Goal: Find contact information: Find contact information

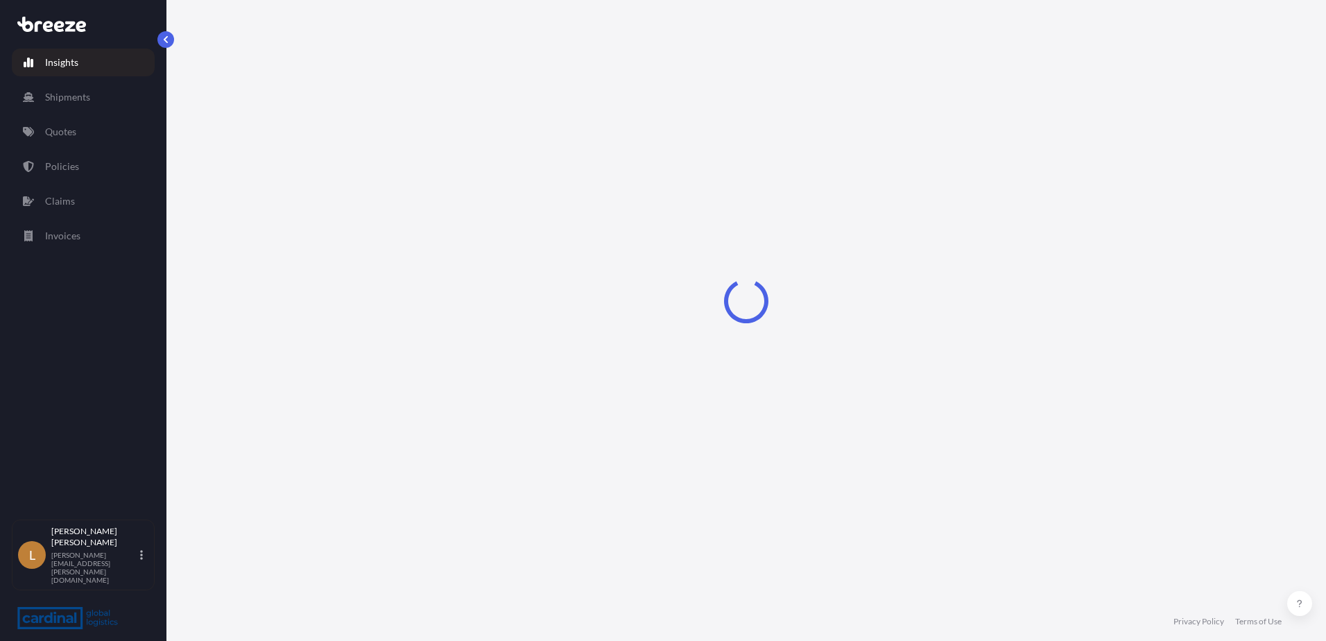
select select "2025"
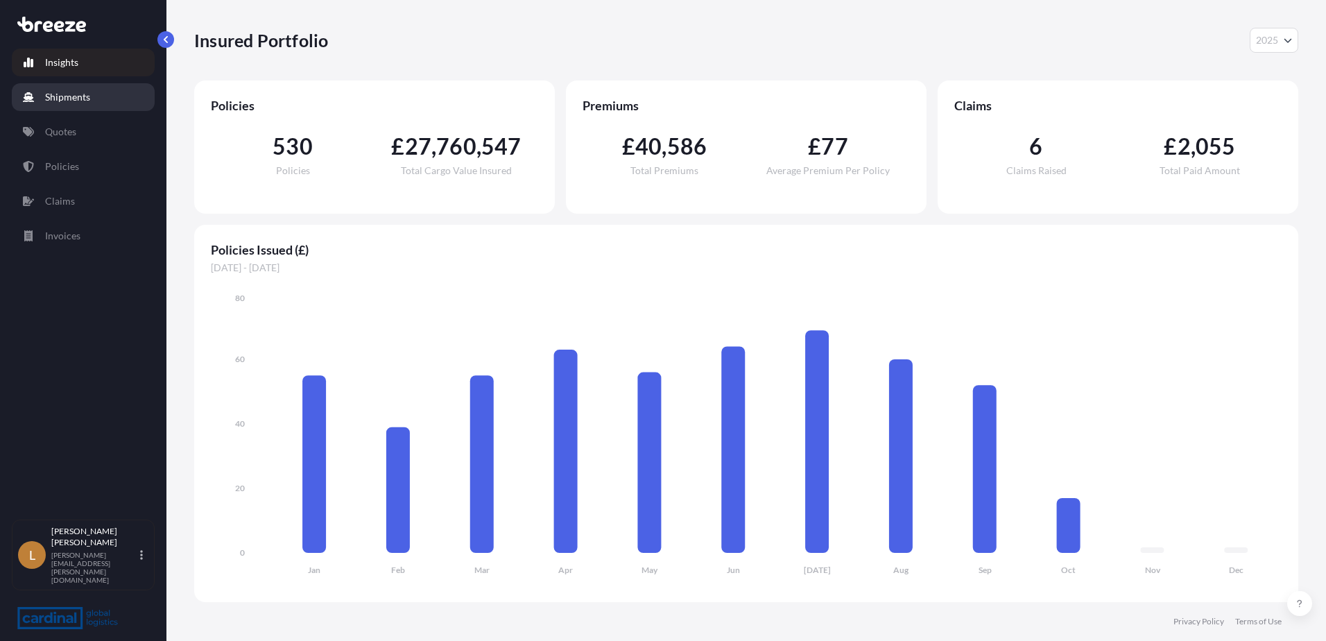
click at [68, 102] on p "Shipments" at bounding box center [67, 97] width 45 height 14
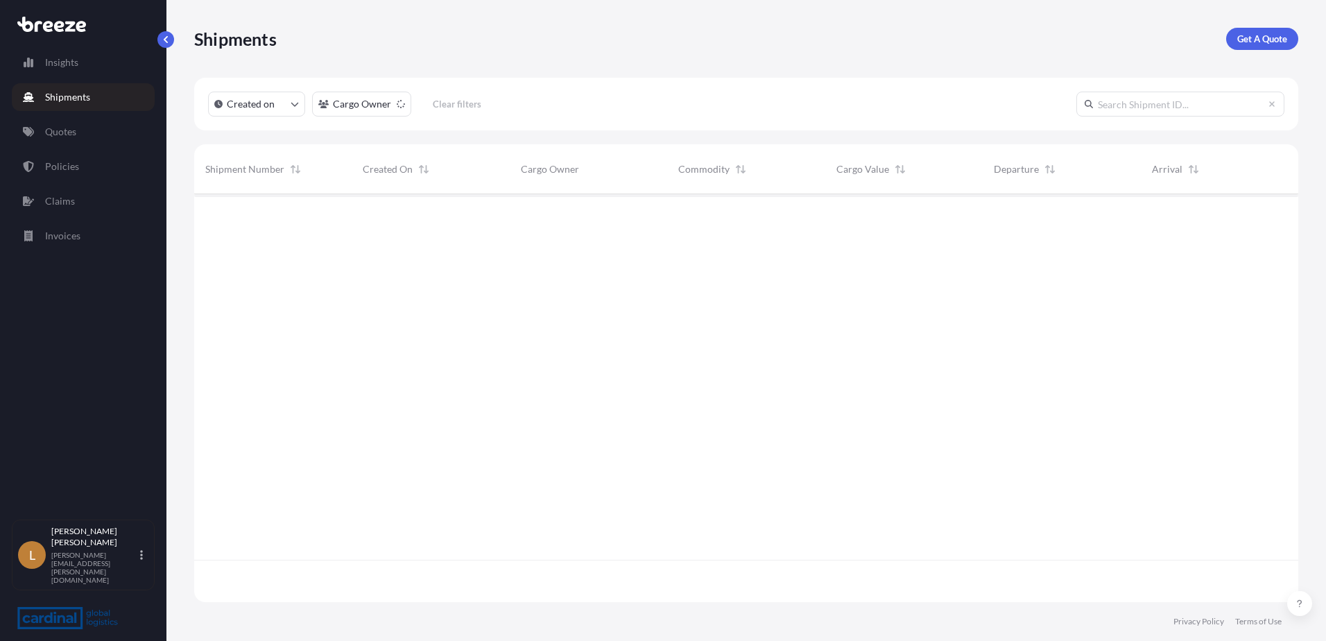
scroll to position [405, 1094]
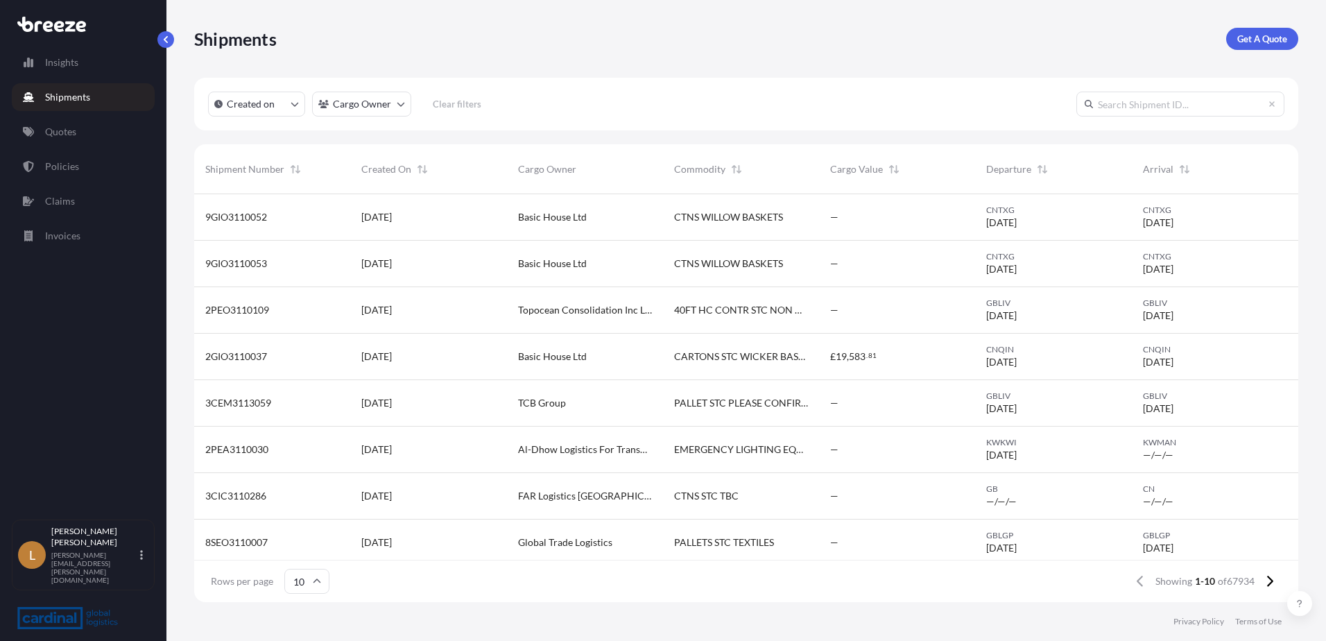
click at [1149, 108] on input "text" at bounding box center [1181, 104] width 208 height 25
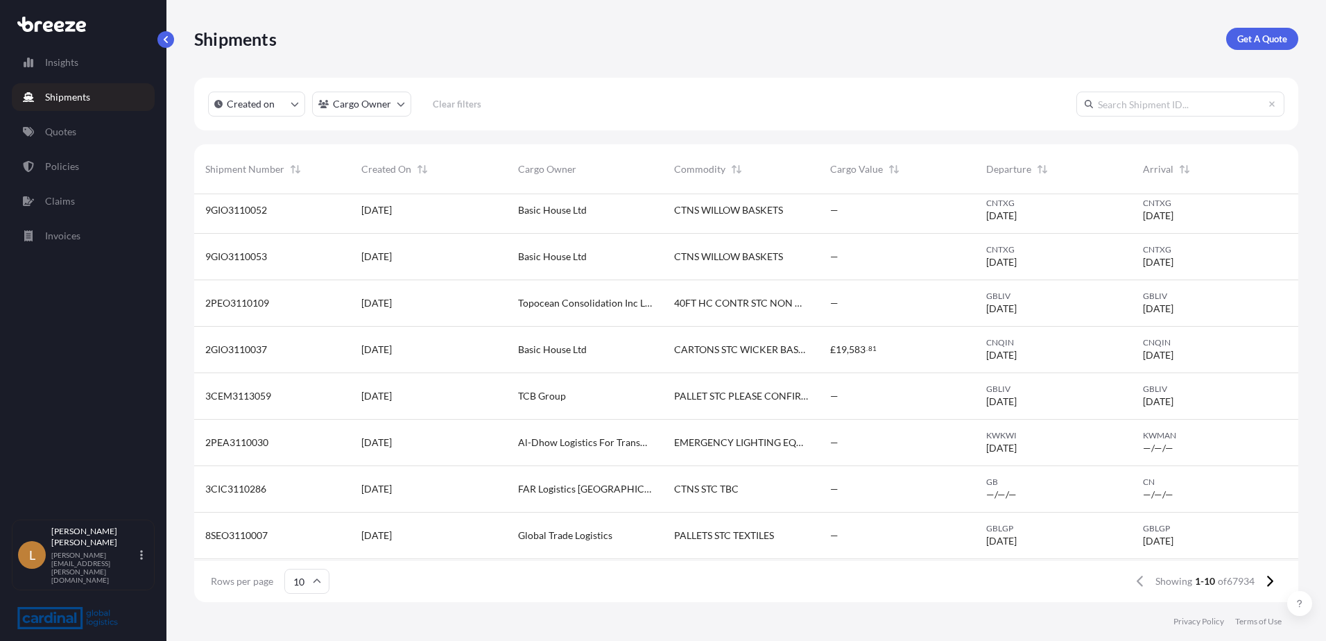
scroll to position [0, 0]
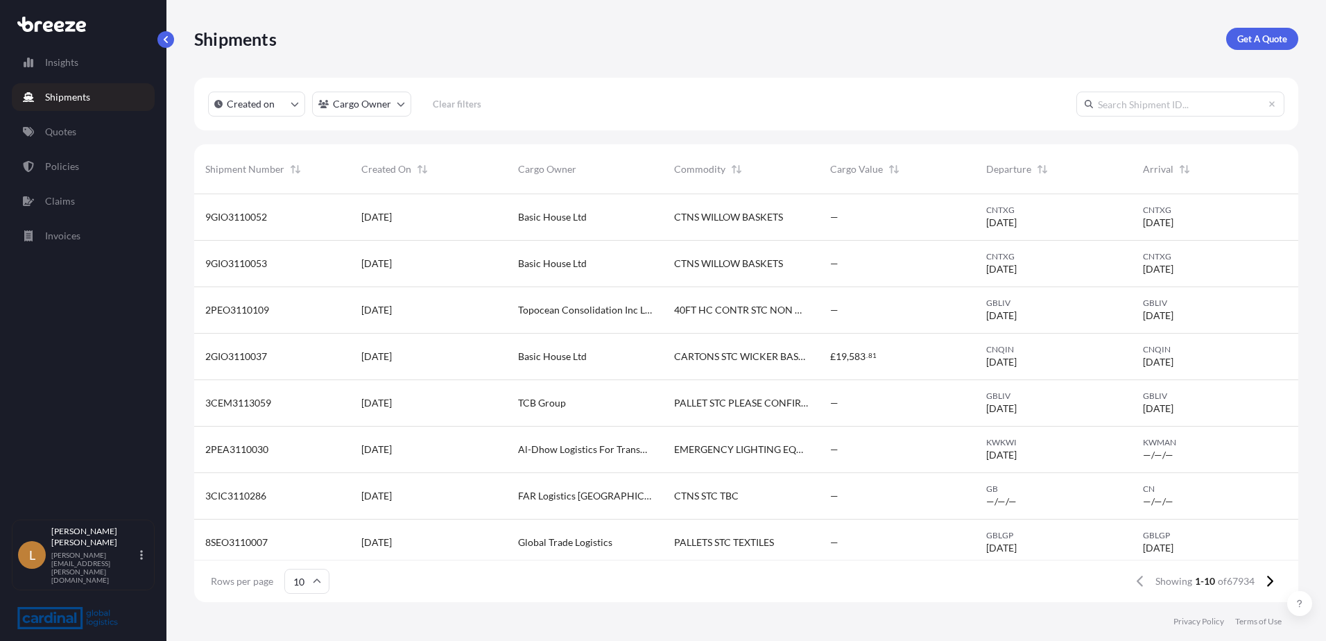
click at [286, 219] on div "9GIO3110052" at bounding box center [272, 217] width 134 height 14
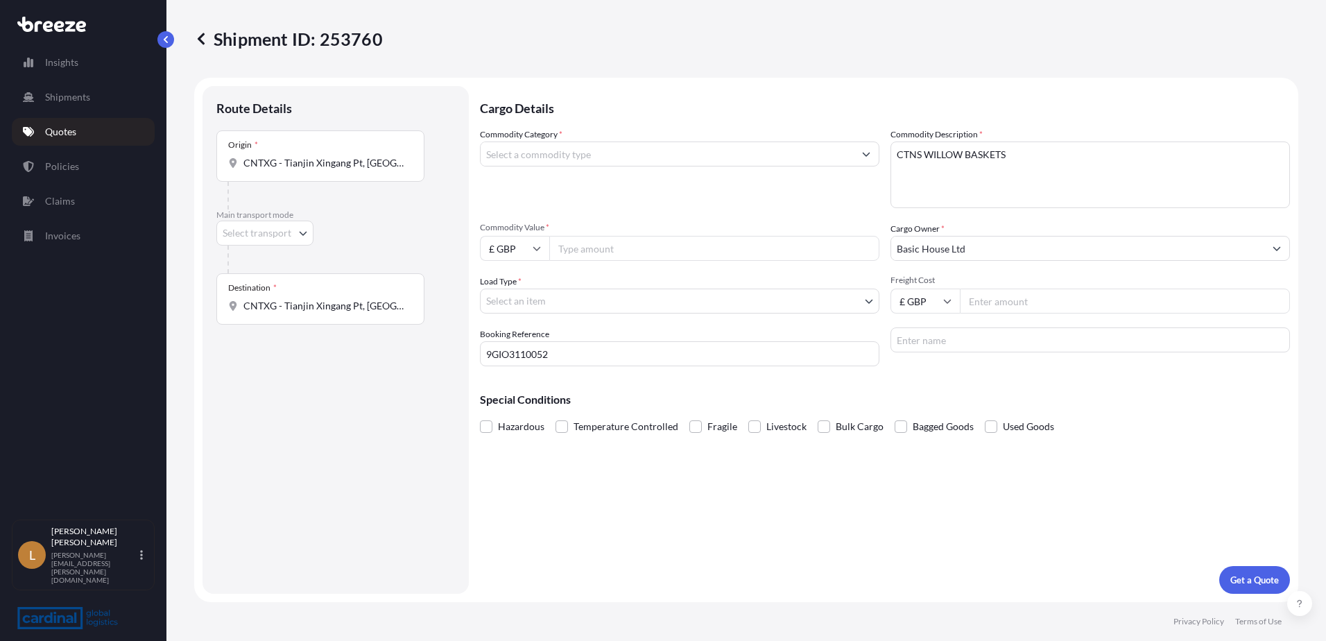
click at [207, 39] on icon at bounding box center [201, 39] width 14 height 14
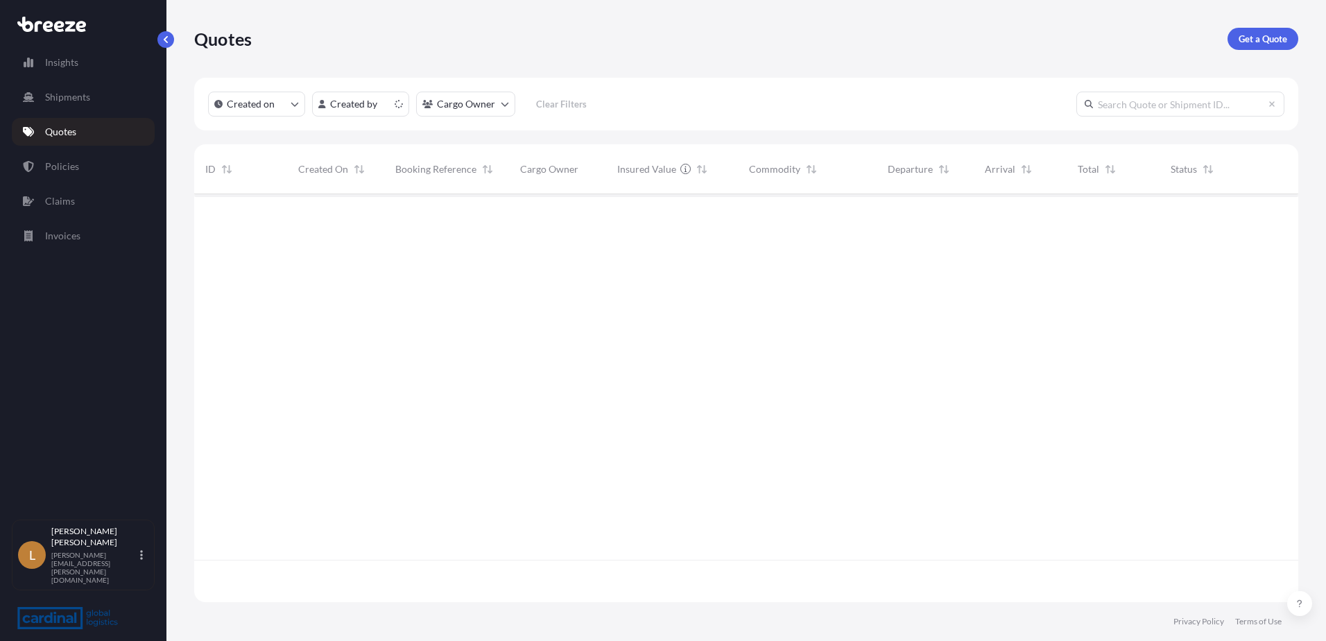
scroll to position [405, 1094]
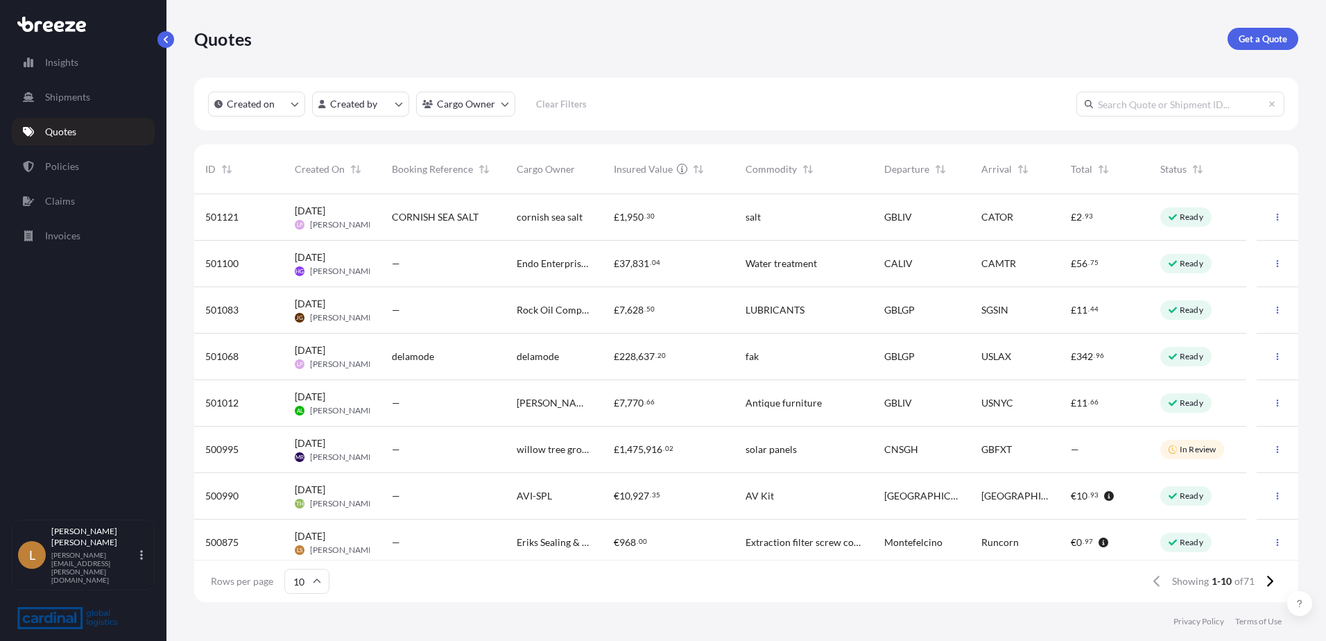
click at [74, 102] on p "Shipments" at bounding box center [67, 97] width 45 height 14
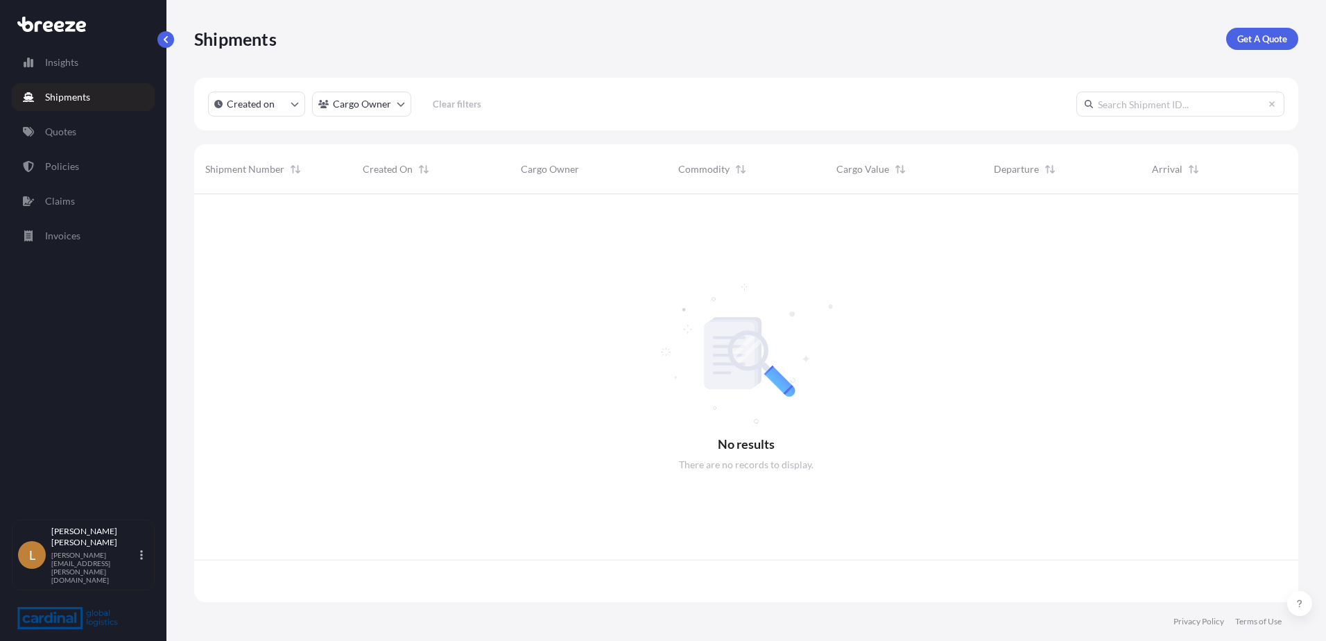
scroll to position [405, 1094]
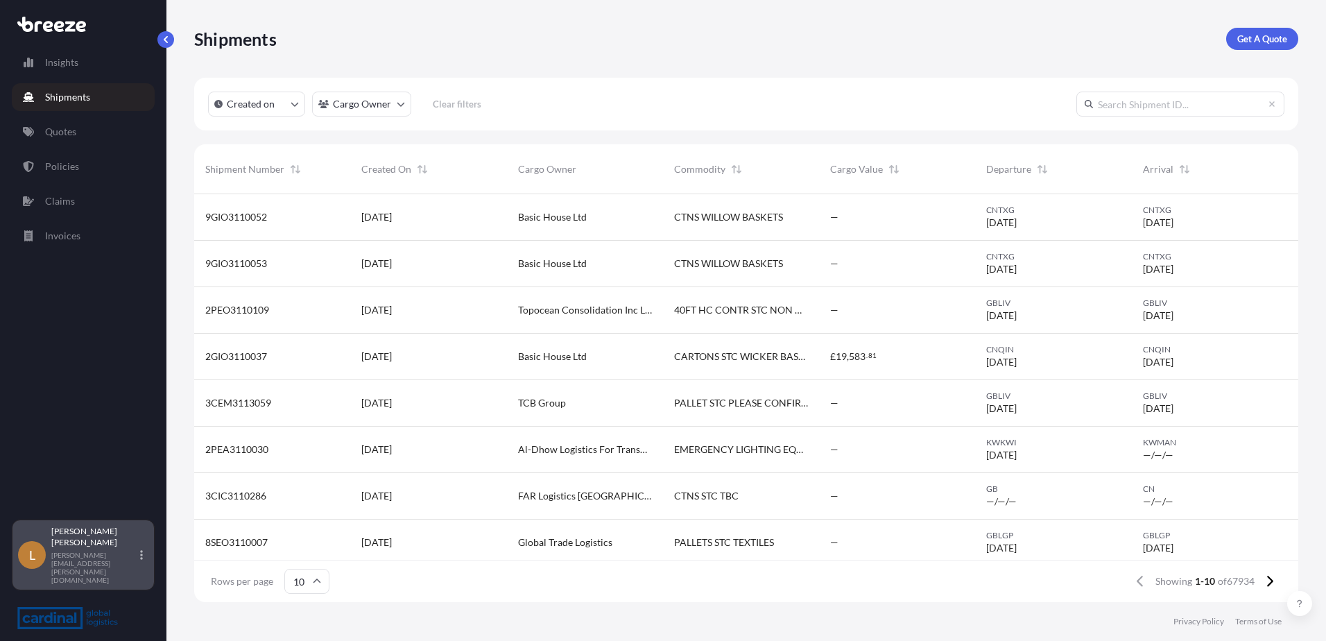
click at [139, 575] on div "[PERSON_NAME] [PERSON_NAME][EMAIL_ADDRESS][PERSON_NAME][DOMAIN_NAME]" at bounding box center [99, 555] width 97 height 58
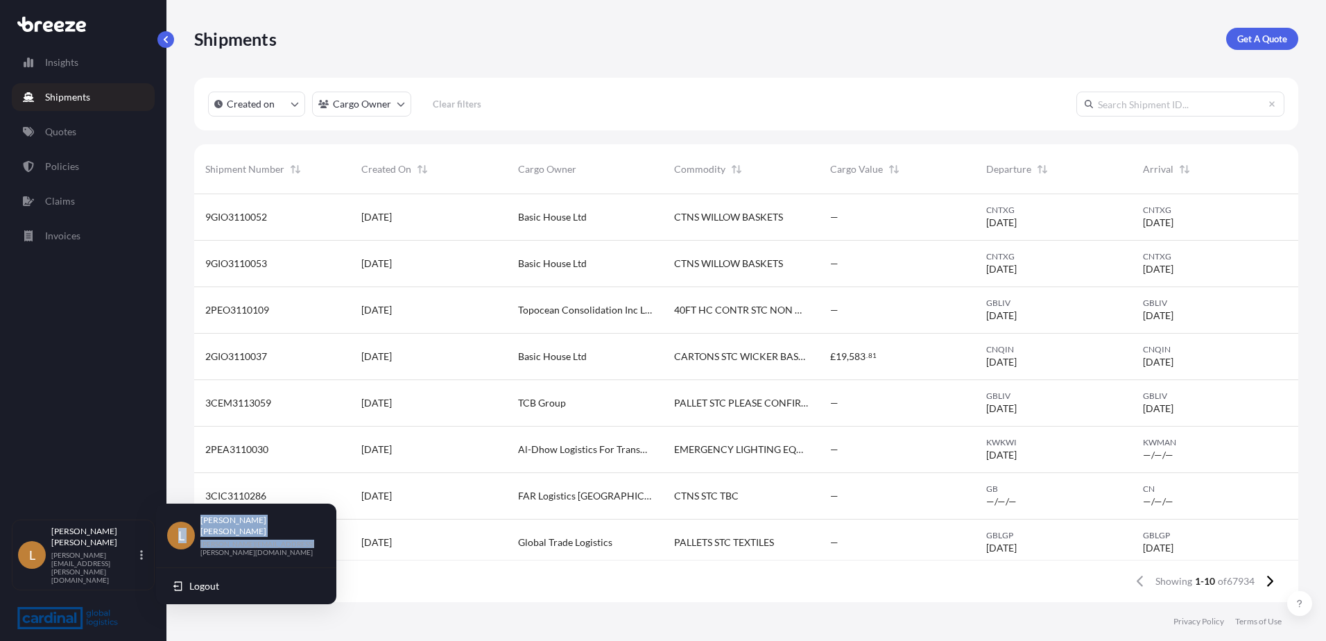
drag, startPoint x: 287, startPoint y: 540, endPoint x: 176, endPoint y: 533, distance: 111.9
click at [176, 533] on div "L [PERSON_NAME] [PERSON_NAME][EMAIL_ADDRESS][PERSON_NAME][DOMAIN_NAME]" at bounding box center [246, 536] width 158 height 42
click at [299, 539] on div "[PERSON_NAME] [PERSON_NAME][EMAIL_ADDRESS][PERSON_NAME][DOMAIN_NAME]" at bounding box center [262, 536] width 125 height 42
drag, startPoint x: 297, startPoint y: 538, endPoint x: 200, endPoint y: 540, distance: 97.1
click at [200, 540] on div "L [PERSON_NAME] [PERSON_NAME][EMAIL_ADDRESS][PERSON_NAME][DOMAIN_NAME]" at bounding box center [246, 536] width 158 height 42
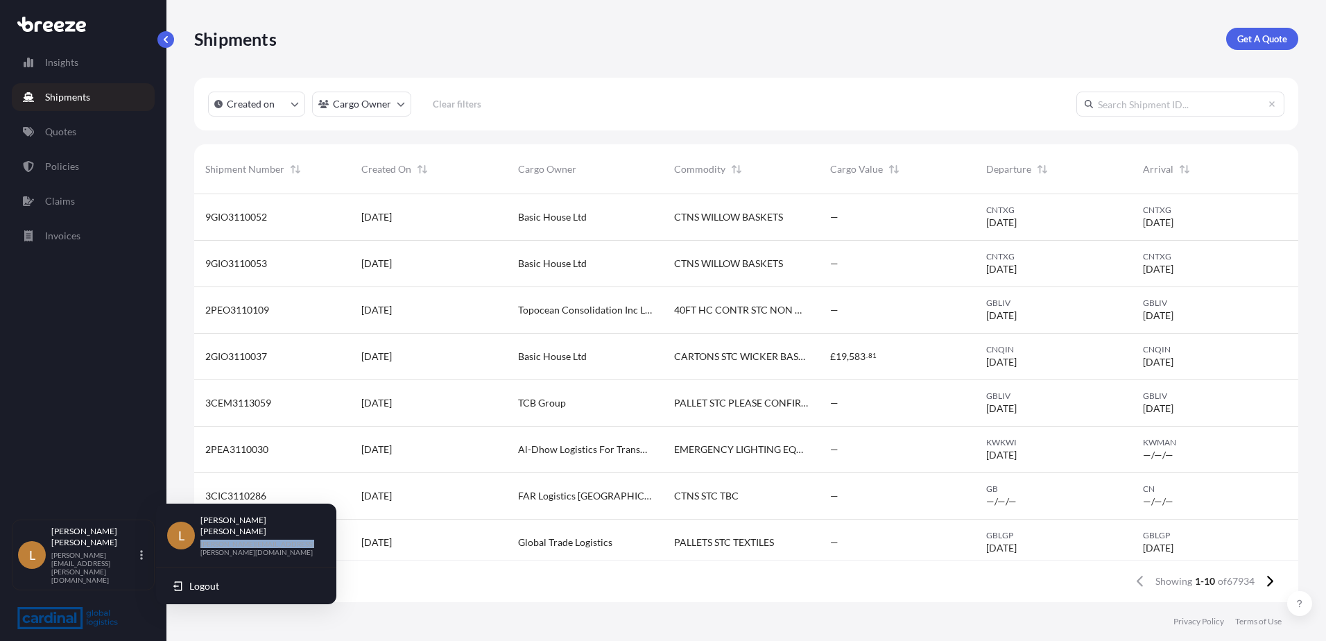
copy p "[PERSON_NAME][EMAIL_ADDRESS][PERSON_NAME][DOMAIN_NAME]"
